Goal: Task Accomplishment & Management: Manage account settings

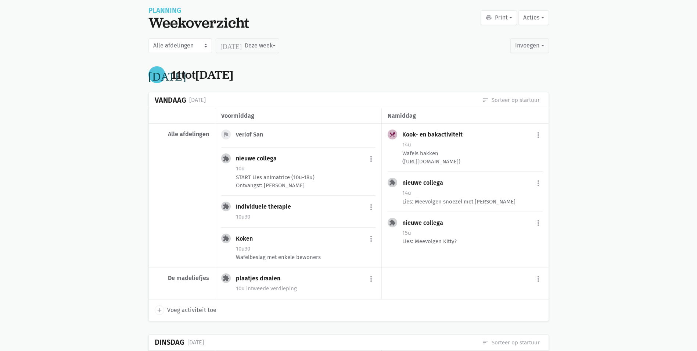
scroll to position [73, 0]
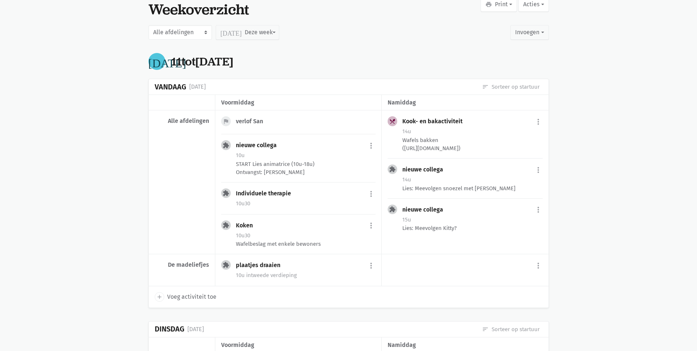
drag, startPoint x: 155, startPoint y: 89, endPoint x: 219, endPoint y: 94, distance: 64.6
click at [219, 94] on div "Vandaag [DATE] sort Sorteer op startuur voormiddag [GEOGRAPHIC_DATA] Alle afdel…" at bounding box center [348, 193] width 401 height 229
drag, startPoint x: 165, startPoint y: 263, endPoint x: 209, endPoint y: 268, distance: 44.0
click at [209, 268] on div "De madeliefjes" at bounding box center [182, 270] width 67 height 32
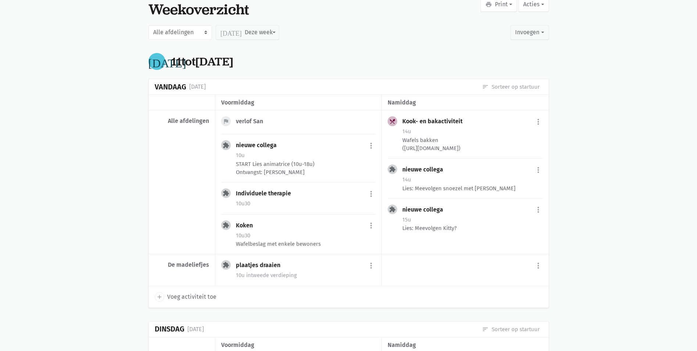
drag, startPoint x: 209, startPoint y: 268, endPoint x: 255, endPoint y: 282, distance: 48.7
click at [255, 282] on div "extension plaatjes draaien more_vert edit Bewerk [PERSON_NAME] fiche [DATE] Pla…" at bounding box center [298, 270] width 166 height 32
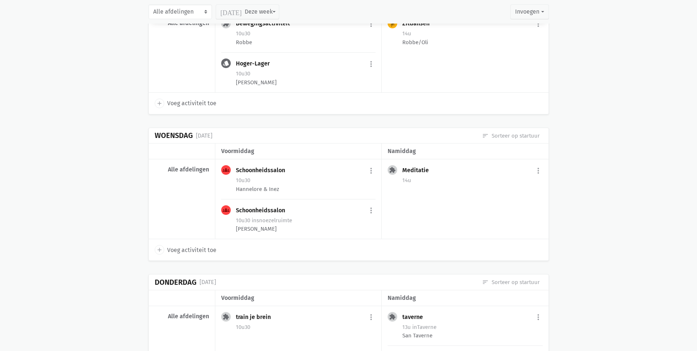
scroll to position [2001, 0]
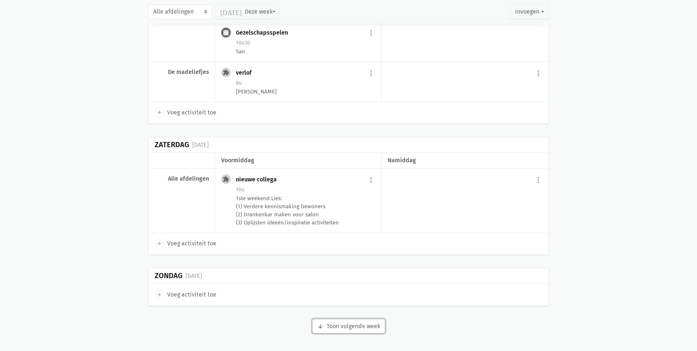
click at [366, 330] on button "arrow_downward Week wordt geladen Toon volgende week" at bounding box center [348, 326] width 73 height 15
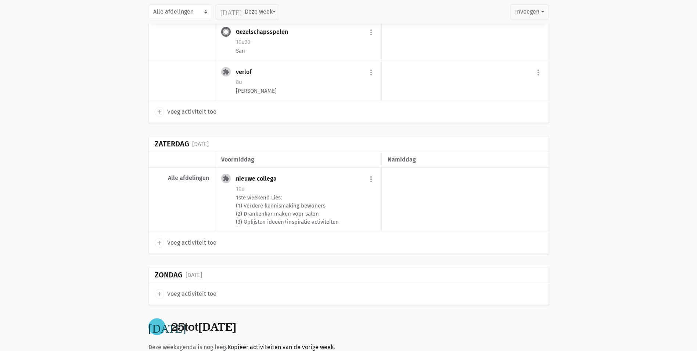
scroll to position [2855, 0]
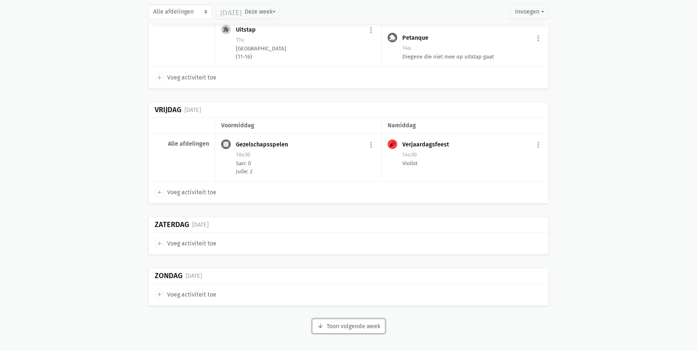
click at [372, 326] on button "arrow_downward Week wordt geladen Toon volgende week" at bounding box center [348, 326] width 73 height 15
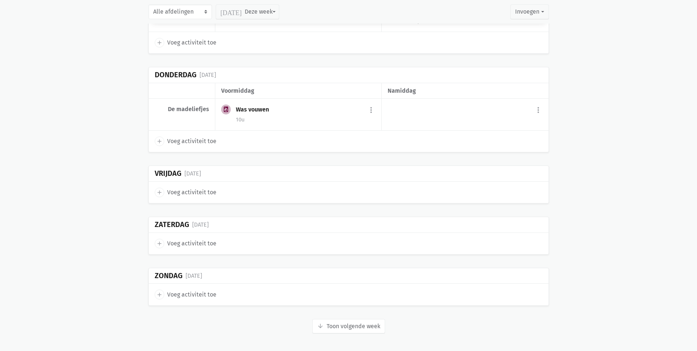
scroll to position [3437, 0]
click at [344, 325] on button "arrow_downward Week wordt geladen Toon volgende week" at bounding box center [348, 326] width 73 height 15
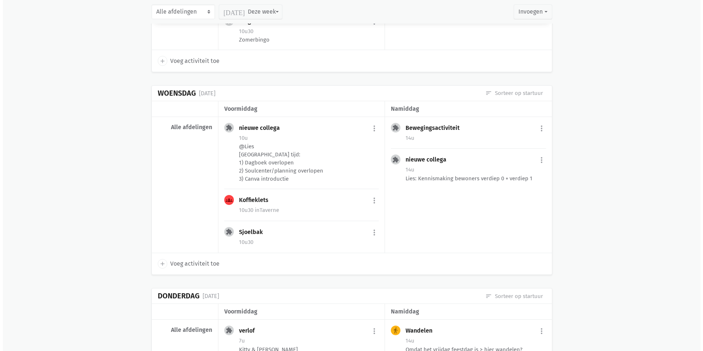
scroll to position [441, 0]
click at [372, 128] on button "more_vert" at bounding box center [371, 128] width 9 height 14
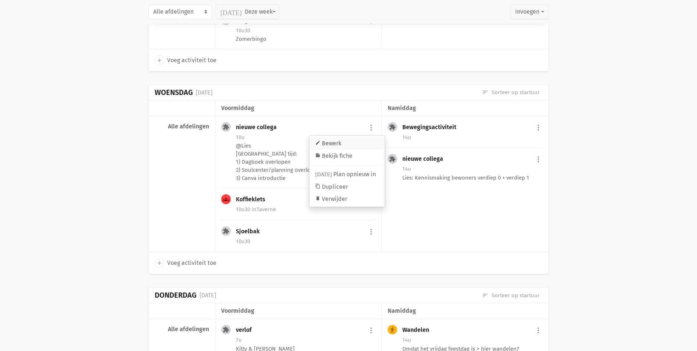
click at [332, 144] on link "edit Bewerk" at bounding box center [346, 143] width 75 height 12
select select "10:00"
select select "15:00"
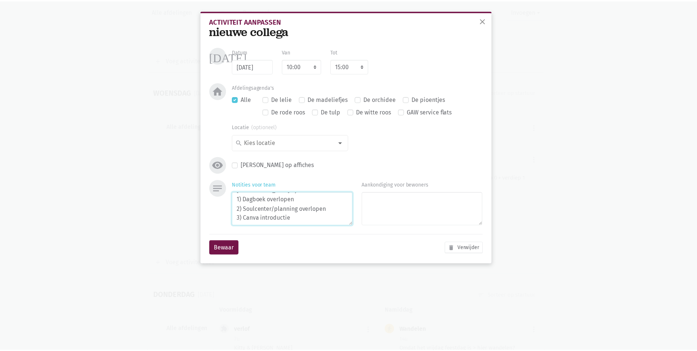
scroll to position [28, 0]
drag, startPoint x: 481, startPoint y: 27, endPoint x: 491, endPoint y: 27, distance: 9.6
click at [482, 26] on button "close" at bounding box center [486, 21] width 15 height 16
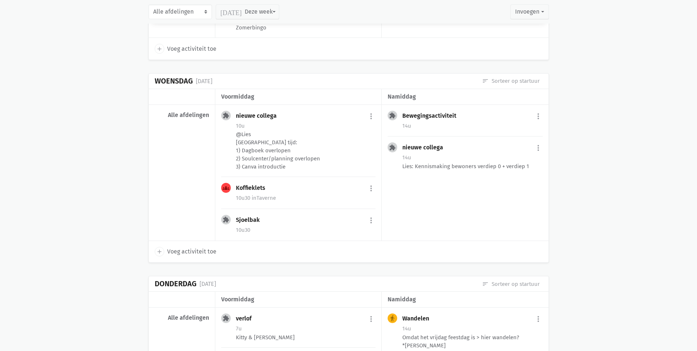
scroll to position [441, 0]
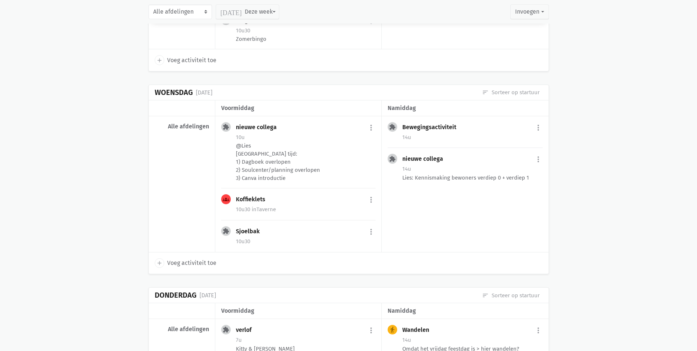
click at [366, 199] on div "Koffieklets more_vert edit Bewerk [PERSON_NAME] fiche [DATE] Plan opnieuw in co…" at bounding box center [306, 200] width 140 height 12
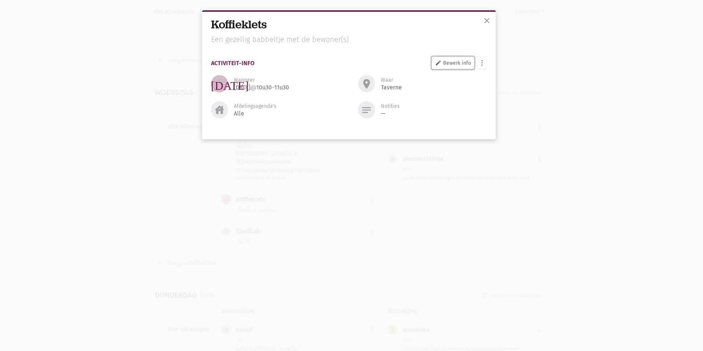
click at [460, 65] on link "edit Bewerk info" at bounding box center [452, 63] width 43 height 12
select select "10:30"
select select "11:30"
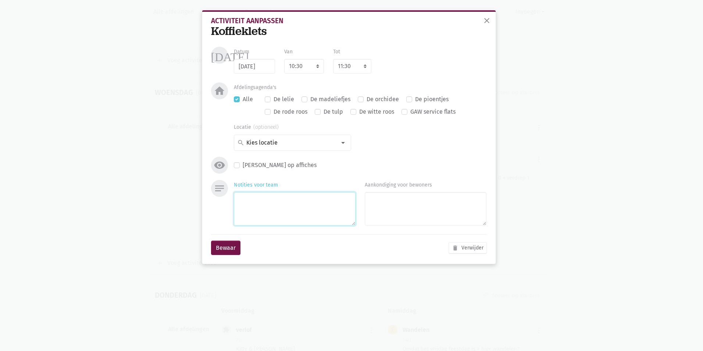
click at [271, 211] on textarea "Notities voor team" at bounding box center [295, 208] width 122 height 33
type textarea "Inez"
click at [222, 245] on button "Bewaar" at bounding box center [225, 247] width 29 height 15
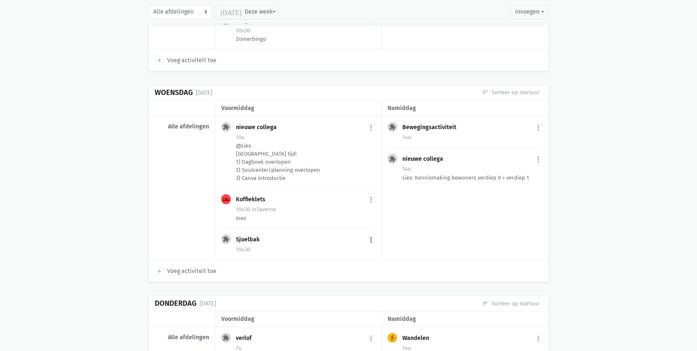
click at [375, 238] on button "more_vert" at bounding box center [371, 240] width 9 height 14
click at [352, 255] on link "edit Bewerk" at bounding box center [346, 255] width 75 height 12
select select "10:30"
select select "11:30"
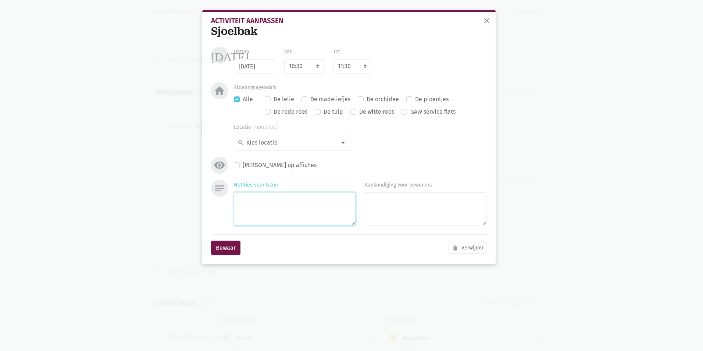
click at [253, 207] on textarea "Notities voor team" at bounding box center [295, 208] width 122 height 33
type textarea "Lies 0/1"
click at [231, 238] on div "Bewaar delete Verwijder" at bounding box center [349, 247] width 276 height 27
click at [230, 246] on button "Bewaar" at bounding box center [225, 247] width 29 height 15
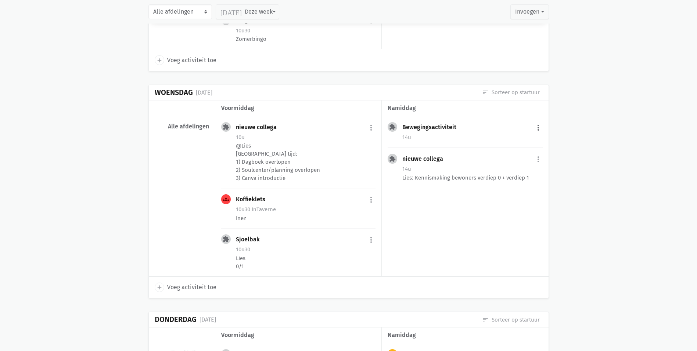
click at [535, 128] on button "more_vert" at bounding box center [538, 128] width 9 height 14
click at [505, 144] on link "edit Bewerk" at bounding box center [514, 143] width 75 height 12
select select "14:00"
select select "15:00"
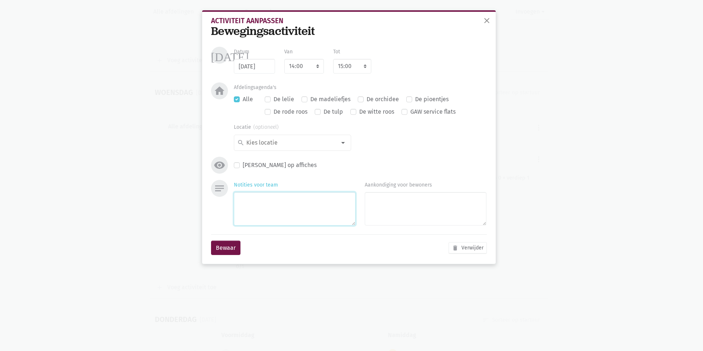
click at [320, 209] on textarea "Notities voor team" at bounding box center [295, 208] width 122 height 33
type textarea "[PERSON_NAME] & [PERSON_NAME]"
click at [235, 245] on button "Bewaar" at bounding box center [225, 247] width 29 height 15
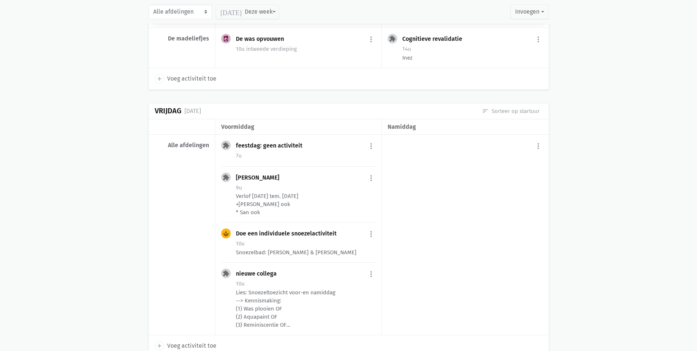
scroll to position [845, 0]
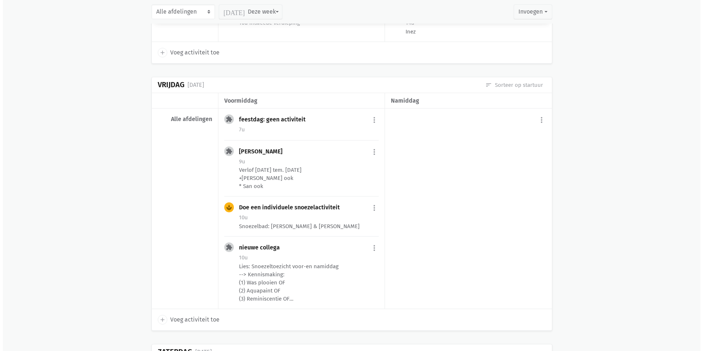
scroll to position [882, 0]
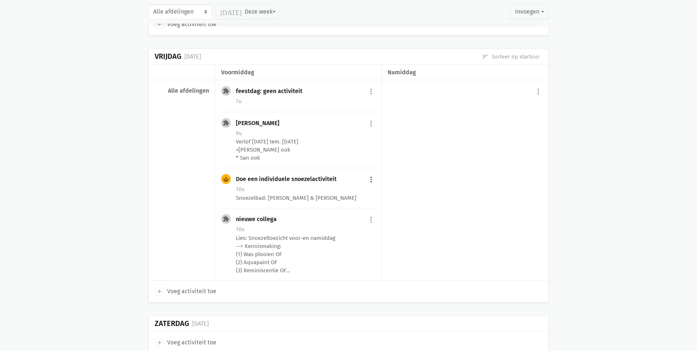
click at [375, 181] on button "more_vert" at bounding box center [371, 179] width 9 height 14
click at [340, 252] on link "delete Verwijder" at bounding box center [346, 251] width 75 height 12
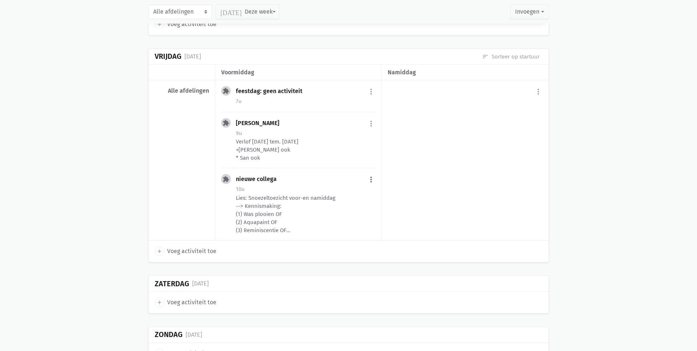
click at [373, 182] on button "more_vert" at bounding box center [371, 179] width 9 height 14
click at [359, 193] on link "edit Bewerk" at bounding box center [346, 195] width 75 height 12
select select "10:00"
select select "18:00"
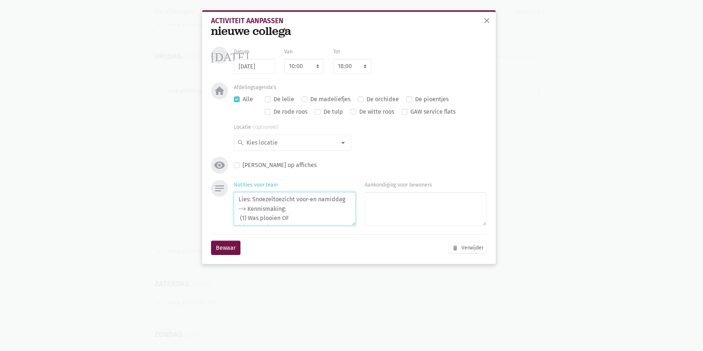
scroll to position [15, 0]
click at [277, 203] on textarea "Lies: Snoezeltoezicht voor-en namiddag --> Kennismaking: (1) Was plooien OF (2)…" at bounding box center [295, 208] width 122 height 33
drag, startPoint x: 280, startPoint y: 203, endPoint x: 249, endPoint y: 202, distance: 30.5
click at [249, 202] on textarea "Lies: Snoezeltoezicht voor-en namiddag --> Kennismaking: (1) Was plooien OF (2)…" at bounding box center [295, 208] width 122 height 33
drag, startPoint x: 247, startPoint y: 212, endPoint x: 276, endPoint y: 209, distance: 28.8
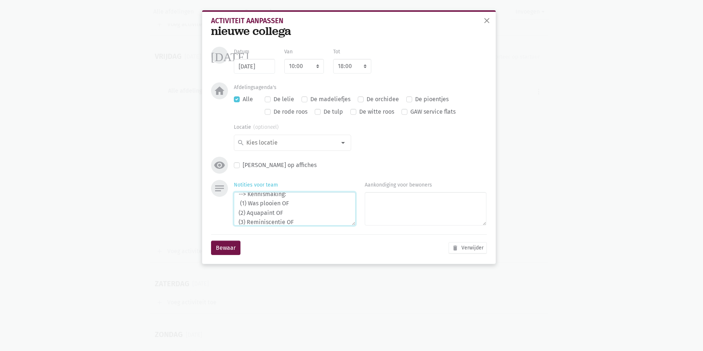
click at [276, 209] on textarea "Lies: Snoezeltoezicht voor-en namiddag --> Kennismaking: (1) Was plooien OF (2)…" at bounding box center [295, 208] width 122 height 33
click at [307, 241] on div "Bewaar delete Verwijder" at bounding box center [349, 247] width 276 height 27
drag, startPoint x: 247, startPoint y: 200, endPoint x: 286, endPoint y: 201, distance: 39.0
click at [286, 201] on textarea "Lies: Snoezeltoezicht voor-en namiddag --> Kennismaking: (1) Was plooien OF (2)…" at bounding box center [295, 208] width 122 height 33
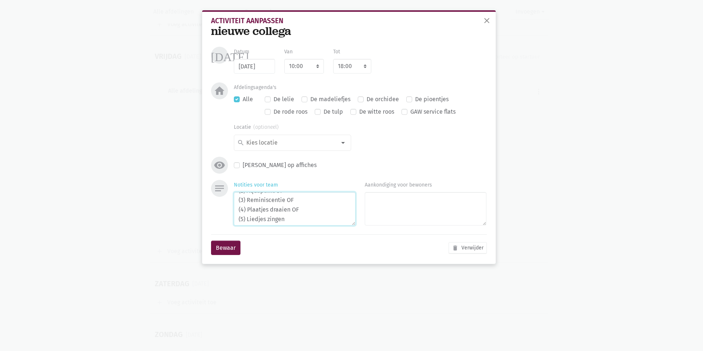
scroll to position [37, 0]
drag, startPoint x: 290, startPoint y: 209, endPoint x: 246, endPoint y: 210, distance: 43.7
click at [246, 210] on textarea "Lies: Snoezeltoezicht voor-en namiddag --> Kennismaking: (1) Was plooien OF (2)…" at bounding box center [295, 208] width 122 height 33
click at [341, 213] on textarea "Lies: Snoezeltoezicht voor-en namiddag --> Kennismaking: (1) Was plooien OF (2)…" at bounding box center [295, 208] width 122 height 33
click at [313, 219] on textarea "Lies: Snoezeltoezicht voor-en namiddag --> Kennismaking: (1) Was plooien OF (2)…" at bounding box center [295, 208] width 122 height 33
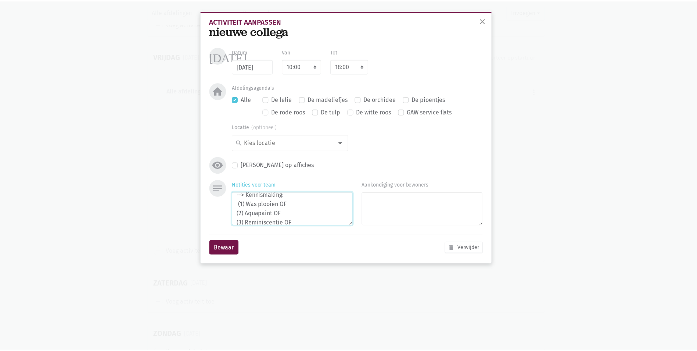
scroll to position [1, 0]
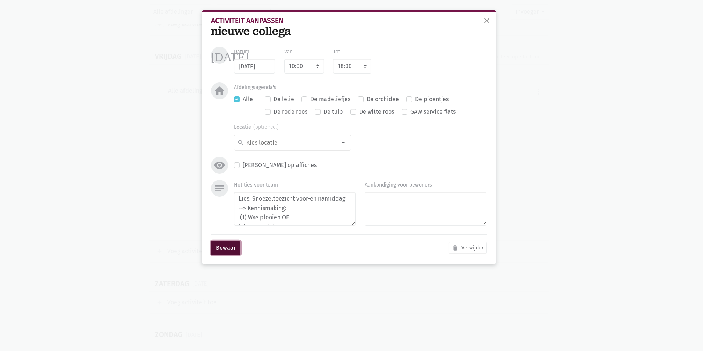
click at [236, 250] on button "Bewaar" at bounding box center [225, 247] width 29 height 15
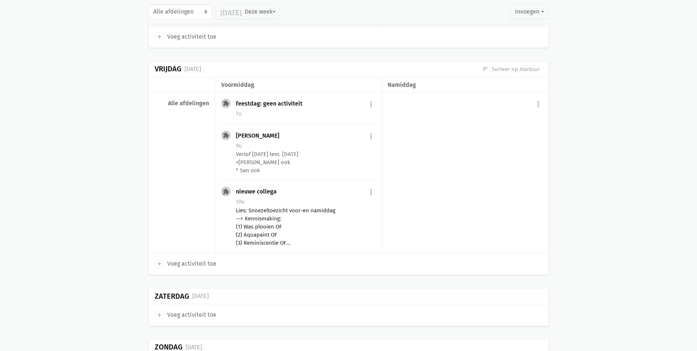
scroll to position [882, 0]
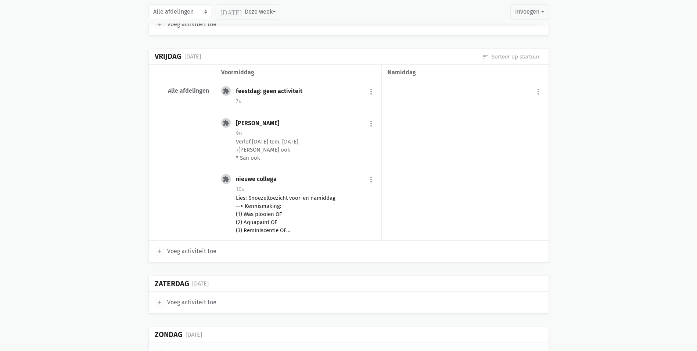
click at [262, 204] on div "Lies: Snoezeltoezicht voor-en namiddag --> Kennismaking: (1) Was plooien OF (2)…" at bounding box center [306, 214] width 140 height 40
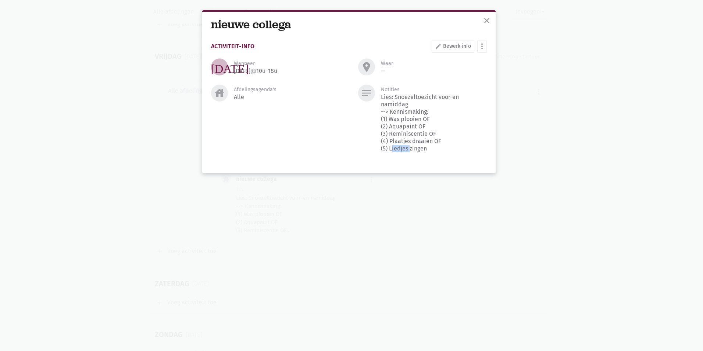
drag, startPoint x: 391, startPoint y: 146, endPoint x: 411, endPoint y: 146, distance: 20.6
click at [411, 146] on div "Lies: Snoezeltoezicht voor-en namiddag --> Kennismaking: (1) Was plooien OF (2)…" at bounding box center [433, 122] width 105 height 59
drag, startPoint x: 411, startPoint y: 146, endPoint x: 399, endPoint y: 155, distance: 15.1
click at [399, 155] on div "notes Notities Lies: Snoezeltoezicht voor-en namiddag --> Kennismaking: (1) Was…" at bounding box center [422, 121] width 147 height 73
drag, startPoint x: 390, startPoint y: 126, endPoint x: 409, endPoint y: 127, distance: 19.1
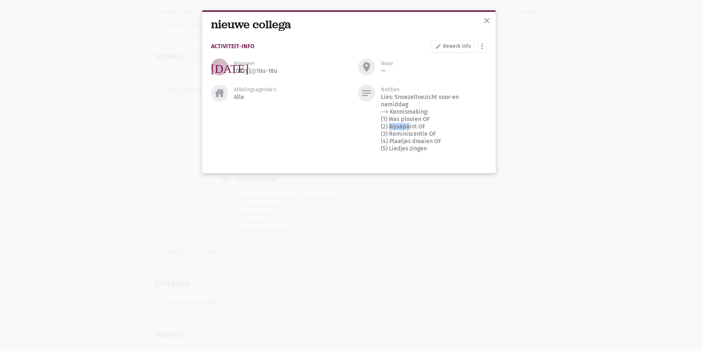
click at [409, 127] on div "Lies: Snoezeltoezicht voor-en namiddag --> Kennismaking: (1) Was plooien OF (2)…" at bounding box center [433, 122] width 105 height 59
click at [484, 24] on span "close" at bounding box center [486, 20] width 9 height 9
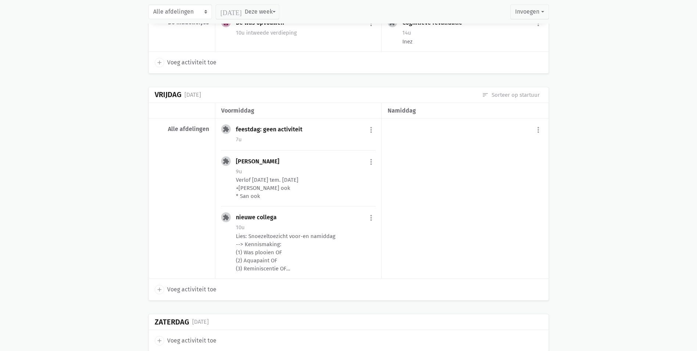
scroll to position [845, 0]
click at [254, 161] on div "[PERSON_NAME]" at bounding box center [260, 159] width 49 height 7
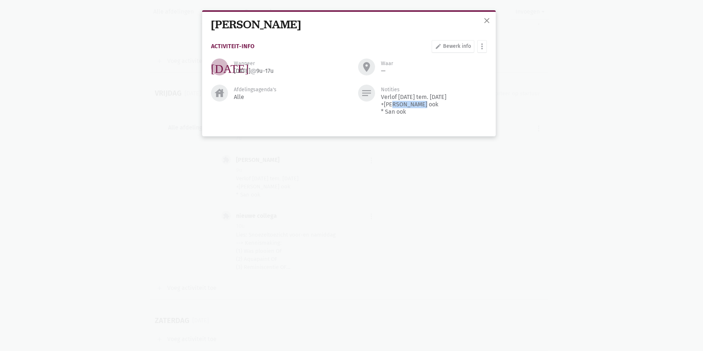
drag, startPoint x: 382, startPoint y: 103, endPoint x: 413, endPoint y: 105, distance: 31.3
click at [413, 105] on div "Verlof [DATE] tem. [DATE] +[PERSON_NAME] ook * San ook" at bounding box center [413, 104] width 65 height 22
drag, startPoint x: 413, startPoint y: 105, endPoint x: 385, endPoint y: 110, distance: 29.1
click at [382, 111] on div "Verlof [DATE] tem. [DATE] +[PERSON_NAME] ook * San ook" at bounding box center [413, 104] width 65 height 22
drag, startPoint x: 387, startPoint y: 110, endPoint x: 412, endPoint y: 111, distance: 24.6
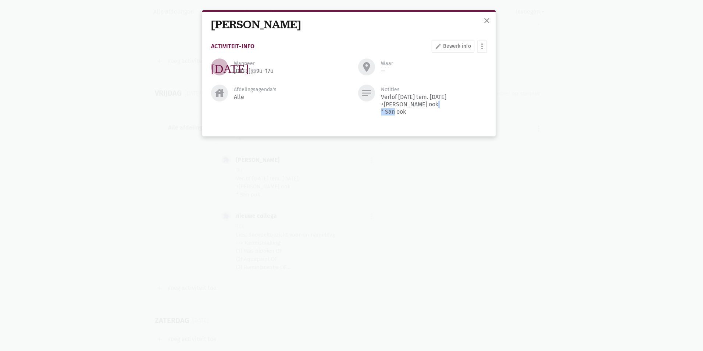
click at [412, 111] on div "Verlof [DATE] tem. [DATE] +[PERSON_NAME] ook * San ook" at bounding box center [413, 104] width 65 height 22
drag, startPoint x: 435, startPoint y: 98, endPoint x: 448, endPoint y: 100, distance: 13.7
click at [446, 100] on div "Verlof [DATE] tem. [DATE] +[PERSON_NAME] ook * San ook" at bounding box center [413, 104] width 65 height 22
drag, startPoint x: 448, startPoint y: 100, endPoint x: 465, endPoint y: 21, distance: 80.4
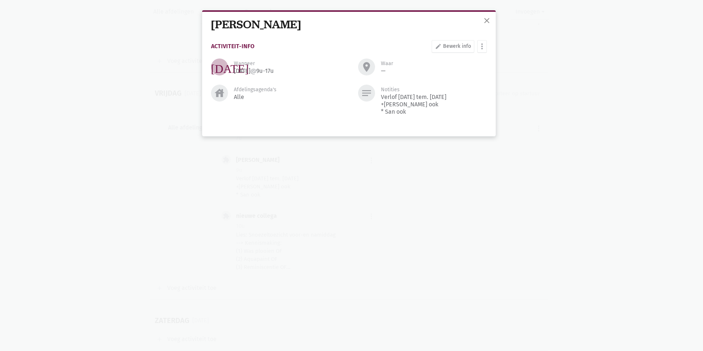
click at [463, 21] on div "[PERSON_NAME]" at bounding box center [349, 25] width 276 height 14
click at [482, 21] on span "close" at bounding box center [486, 20] width 9 height 9
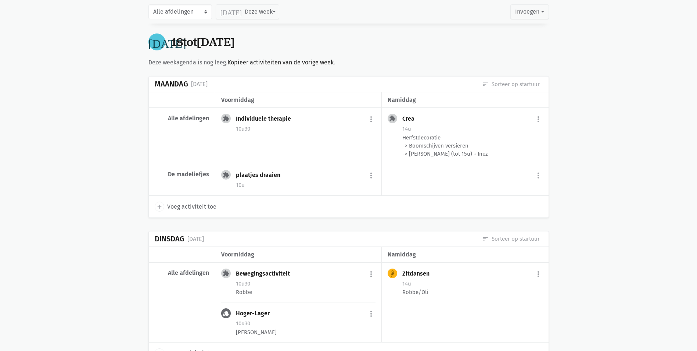
scroll to position [1213, 0]
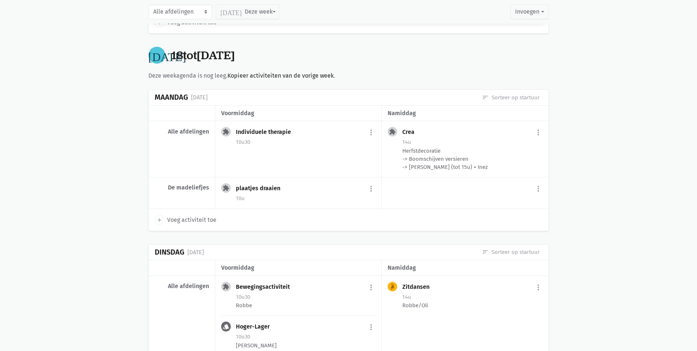
drag, startPoint x: 168, startPoint y: 187, endPoint x: 212, endPoint y: 187, distance: 43.7
click at [212, 187] on div "De madeliefjes" at bounding box center [182, 193] width 67 height 32
drag, startPoint x: 212, startPoint y: 187, endPoint x: 199, endPoint y: 193, distance: 13.8
click at [199, 193] on div "De madeliefjes" at bounding box center [182, 193] width 67 height 32
click at [533, 131] on div "Crea more_vert edit Bewerk [PERSON_NAME] fiche [DATE] Plan opnieuw in content_c…" at bounding box center [472, 133] width 140 height 12
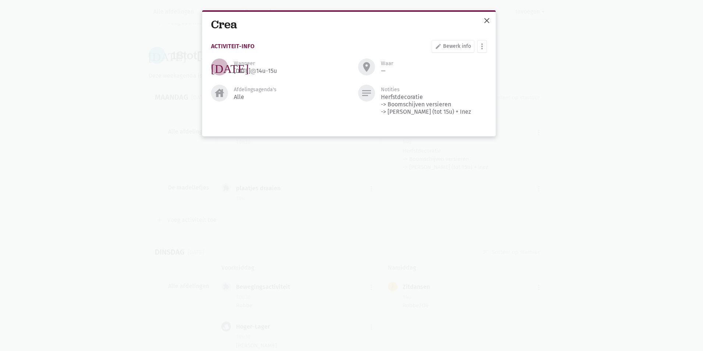
click at [485, 19] on span "close" at bounding box center [486, 20] width 9 height 9
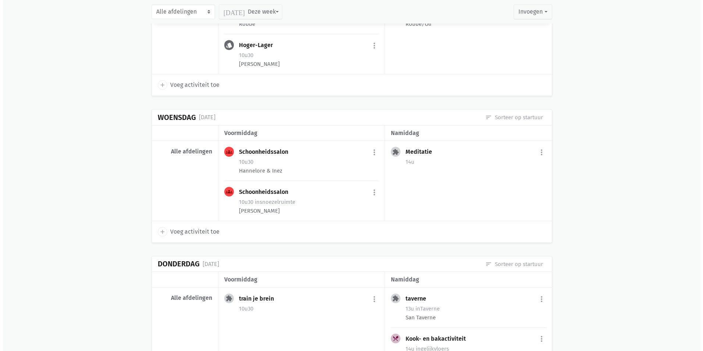
scroll to position [1507, 0]
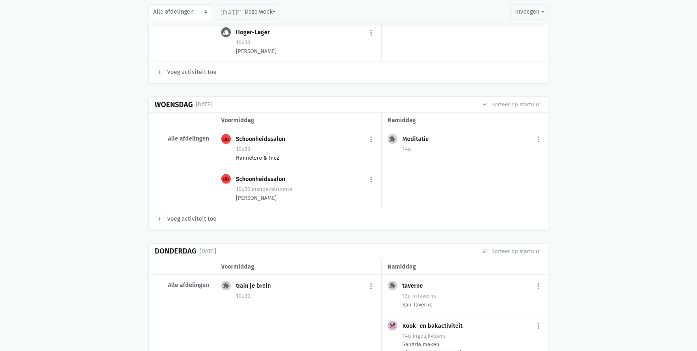
drag, startPoint x: 374, startPoint y: 139, endPoint x: 369, endPoint y: 147, distance: 9.5
click at [374, 139] on button "more_vert" at bounding box center [371, 139] width 9 height 14
click at [350, 157] on link "edit Bewerk" at bounding box center [346, 155] width 75 height 12
select select "10:30"
select select "11:30"
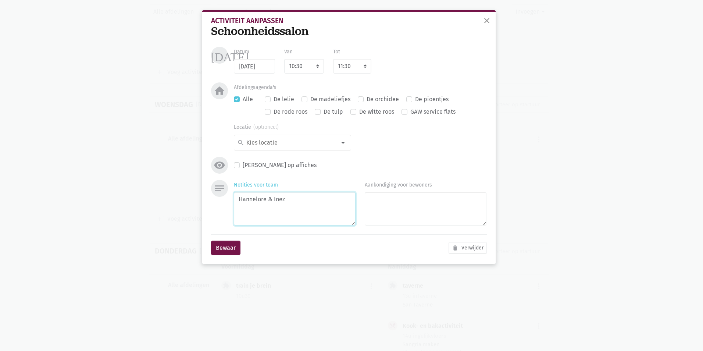
click at [309, 199] on textarea "Hannelore & Inez" at bounding box center [295, 208] width 122 height 33
type textarea "[PERSON_NAME] & Inez & Lies"
click at [247, 250] on div "Bewaar delete Verwijder" at bounding box center [349, 247] width 276 height 27
click at [234, 249] on button "Bewaar" at bounding box center [225, 247] width 29 height 15
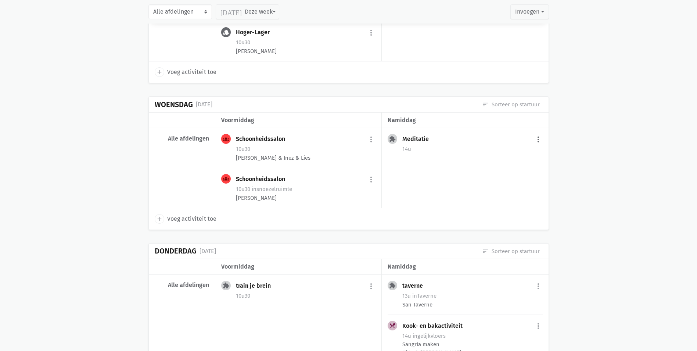
click at [539, 139] on button "more_vert" at bounding box center [538, 139] width 9 height 14
click at [525, 154] on link "edit Bewerk" at bounding box center [514, 155] width 75 height 12
select select "14:00"
select select "15:00"
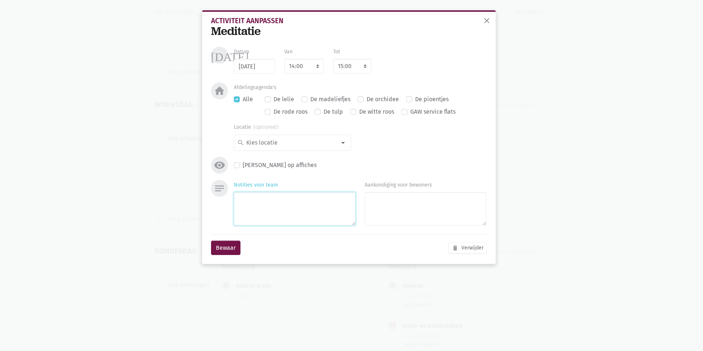
click at [276, 210] on textarea "Notities voor team" at bounding box center [295, 208] width 122 height 33
click at [488, 21] on span "close" at bounding box center [486, 20] width 9 height 9
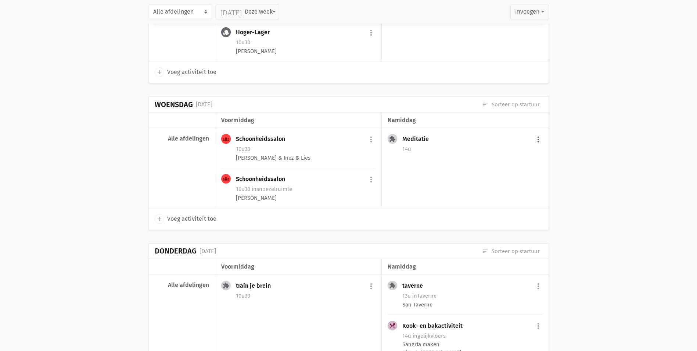
click at [536, 142] on button "more_vert" at bounding box center [538, 139] width 9 height 14
click at [520, 157] on link "edit Bewerk" at bounding box center [514, 155] width 75 height 12
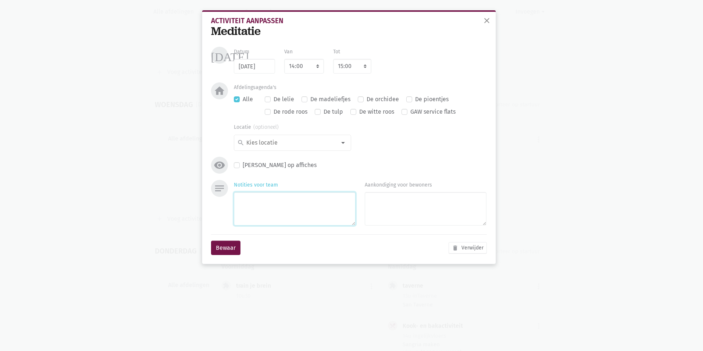
click at [285, 210] on textarea "Notities voor team" at bounding box center [295, 208] width 122 height 33
click at [491, 19] on button "close" at bounding box center [486, 21] width 15 height 16
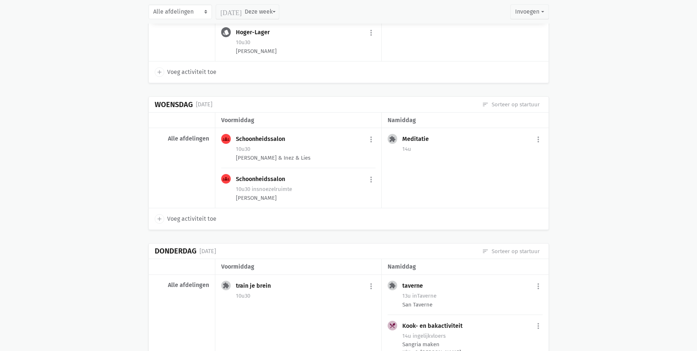
click at [182, 217] on span "Voeg activiteit toe" at bounding box center [191, 219] width 49 height 10
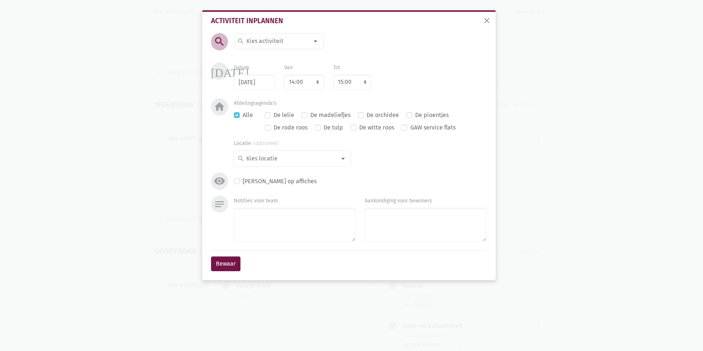
click at [284, 46] on input at bounding box center [277, 41] width 64 height 10
type input "gez"
click at [287, 59] on label "Gezelschapsspelen" at bounding box center [271, 56] width 51 height 10
drag, startPoint x: 302, startPoint y: 82, endPoint x: 327, endPoint y: 82, distance: 24.3
click at [302, 82] on select "7:00 7:15 7:30 7:45 8:00 8:15 8:30 8:45 9:00 9:15 9:30 9:45 10:00 10:15 10:30 1…" at bounding box center [304, 82] width 40 height 15
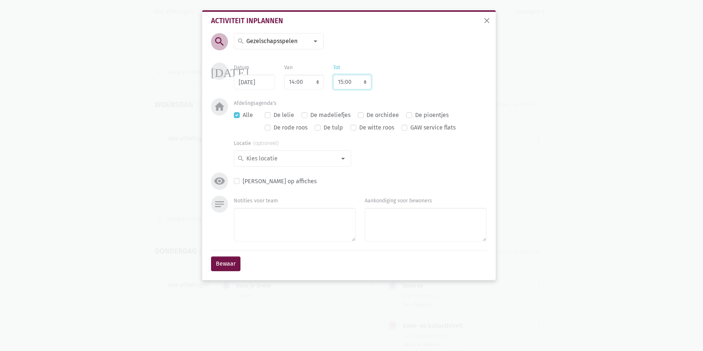
click at [361, 88] on select "8:00 8:15 8:30 8:45 9:00 9:15 9:30 9:45 10:00 10:15 10:30 10:45 11:00 11:15 11:…" at bounding box center [352, 82] width 38 height 15
select select "15:30"
click at [333, 75] on select "8:00 8:15 8:30 8:45 9:00 9:15 9:30 9:45 10:00 10:15 10:30 10:45 11:00 11:15 11:…" at bounding box center [352, 82] width 38 height 15
click at [276, 115] on label "De lelie" at bounding box center [283, 115] width 21 height 10
click at [270, 115] on input "De lelie" at bounding box center [268, 114] width 6 height 8
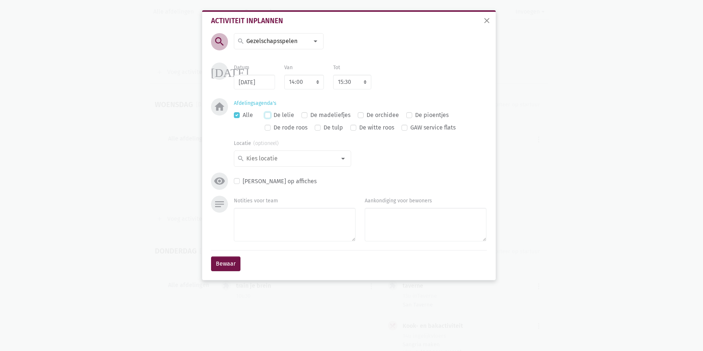
checkbox input "true"
checkbox input "false"
click at [329, 129] on label "De tulp" at bounding box center [332, 128] width 19 height 10
click at [320, 129] on input "De tulp" at bounding box center [318, 127] width 6 height 8
checkbox input "true"
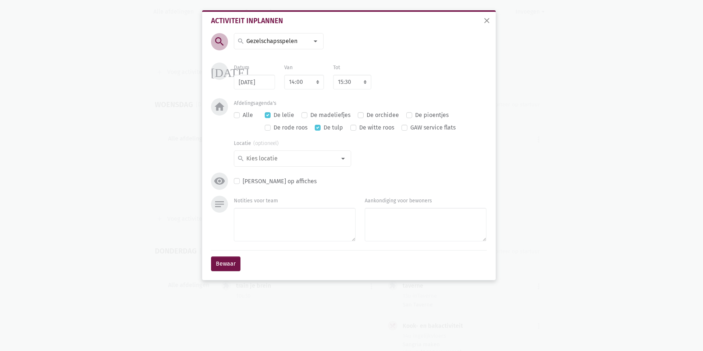
click at [420, 115] on label "De pioentjes" at bounding box center [431, 115] width 33 height 10
click at [412, 115] on input "De pioentjes" at bounding box center [409, 114] width 6 height 8
checkbox input "true"
click at [295, 237] on textarea "Notities voor team" at bounding box center [295, 224] width 122 height 33
click at [281, 222] on textarea "Notities voor team" at bounding box center [295, 224] width 122 height 33
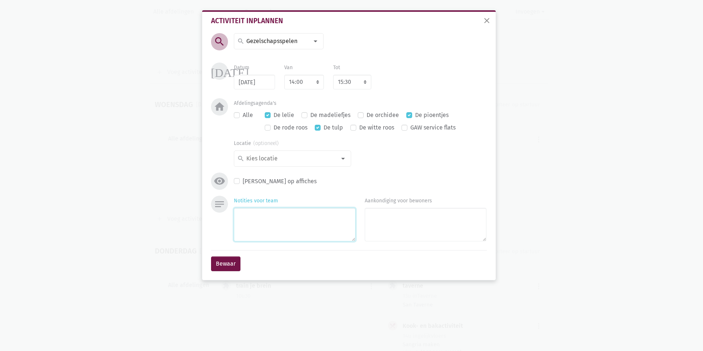
click at [301, 215] on textarea "Notities voor team" at bounding box center [295, 224] width 122 height 33
click at [344, 162] on div at bounding box center [343, 158] width 15 height 15
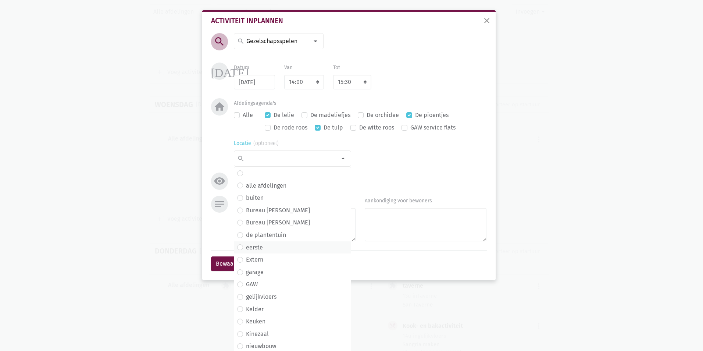
click at [309, 247] on span "eerste" at bounding box center [292, 248] width 111 height 10
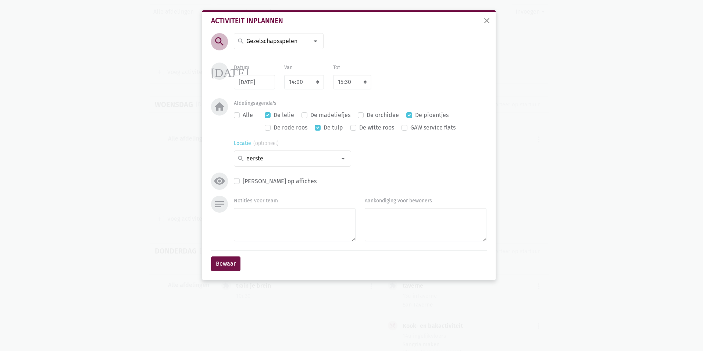
click at [343, 160] on div at bounding box center [343, 158] width 15 height 15
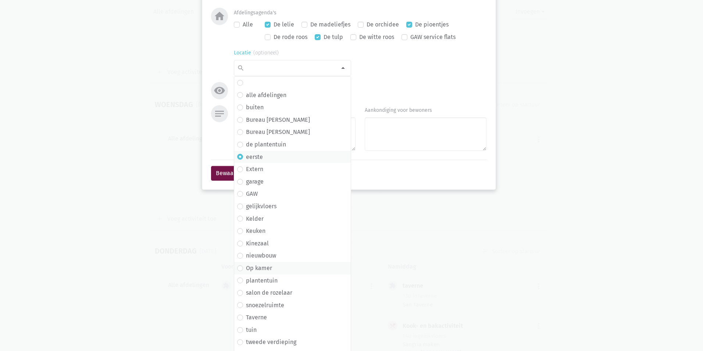
scroll to position [101, 0]
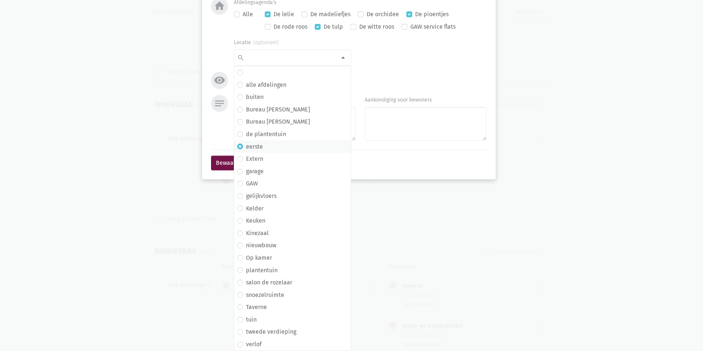
click at [376, 173] on div "Bewaar" at bounding box center [349, 162] width 276 height 27
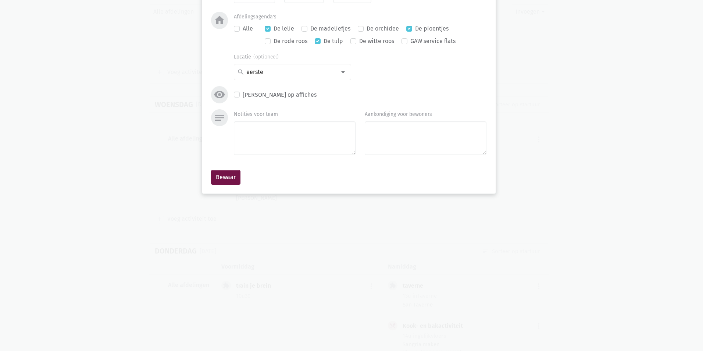
scroll to position [0, 0]
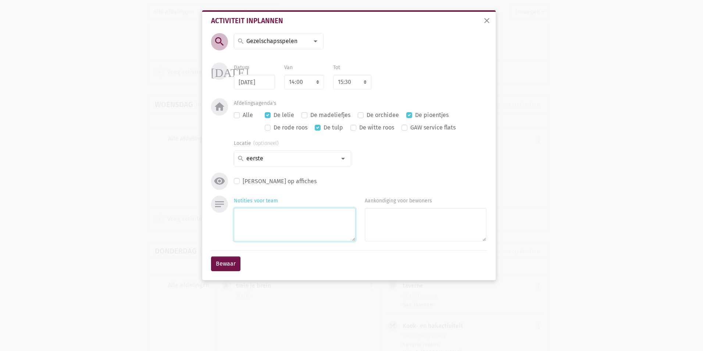
click at [278, 230] on textarea "Notities voor team" at bounding box center [295, 224] width 122 height 33
type textarea "Lies op 1"
click at [238, 263] on button "Bewaar" at bounding box center [225, 263] width 29 height 15
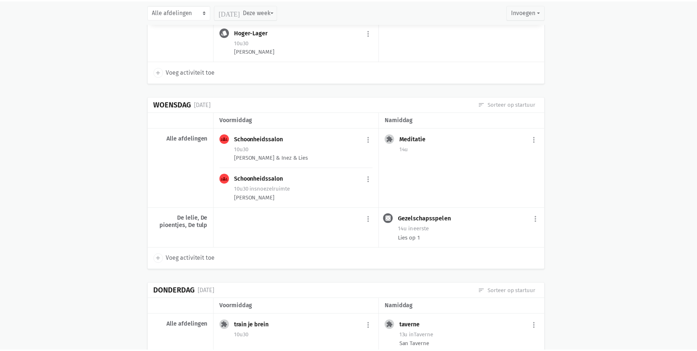
scroll to position [1481, 0]
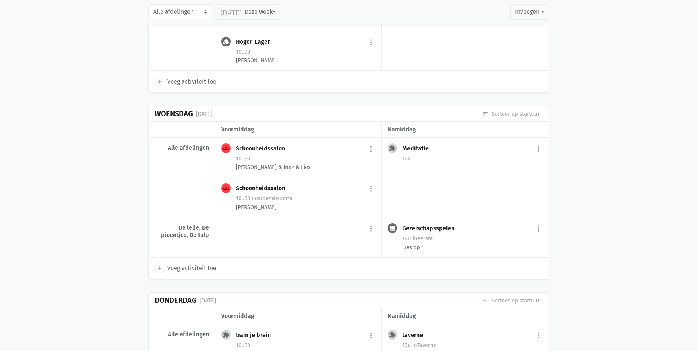
drag, startPoint x: 195, startPoint y: 227, endPoint x: 212, endPoint y: 228, distance: 16.9
click at [212, 228] on div "De lelie, De pioentjes, De tulp" at bounding box center [182, 237] width 67 height 40
drag, startPoint x: 212, startPoint y: 228, endPoint x: 162, endPoint y: 237, distance: 50.5
click at [162, 237] on div "De lelie, De pioentjes, De tulp" at bounding box center [182, 231] width 54 height 15
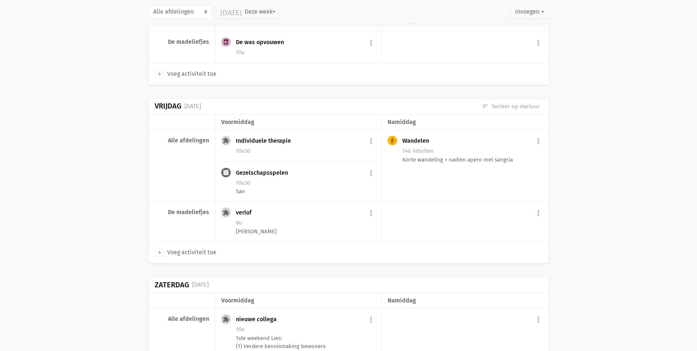
scroll to position [1848, 0]
